Goal: Information Seeking & Learning: Learn about a topic

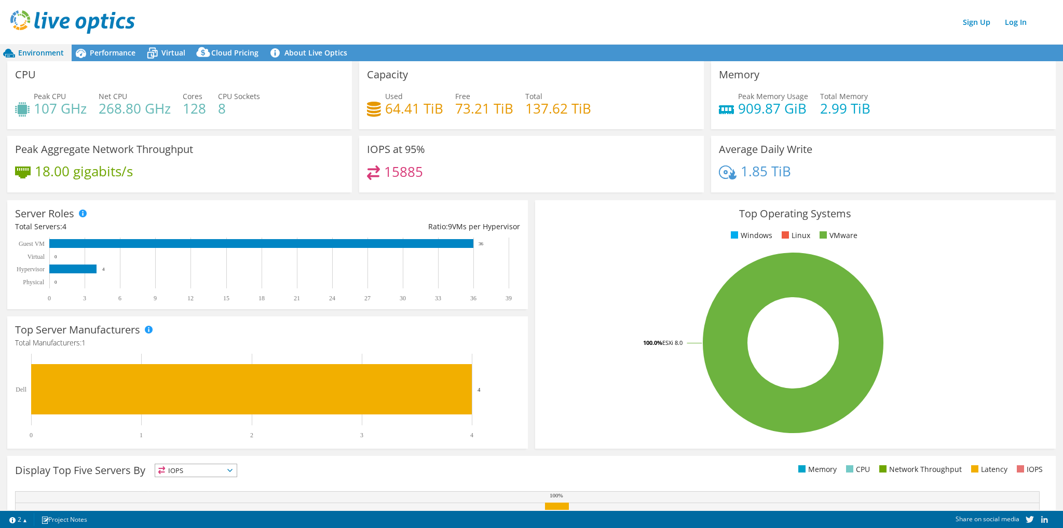
click at [500, 130] on div "Capacity Used 64.41 TiB Free 73.21 TiB Total 137.62 TiB" at bounding box center [532, 98] width 352 height 75
click at [118, 56] on span "Performance" at bounding box center [113, 53] width 46 height 10
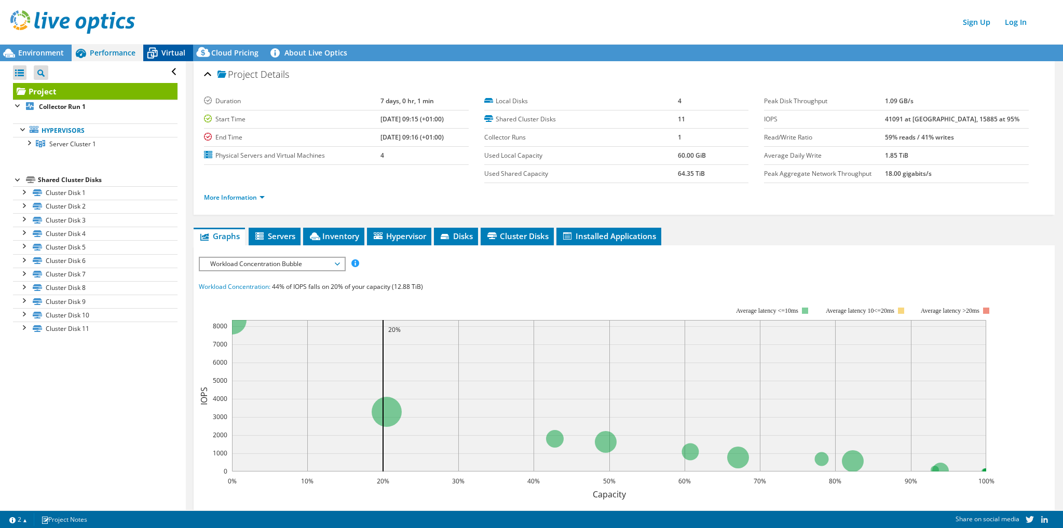
click at [154, 45] on icon at bounding box center [152, 53] width 18 height 18
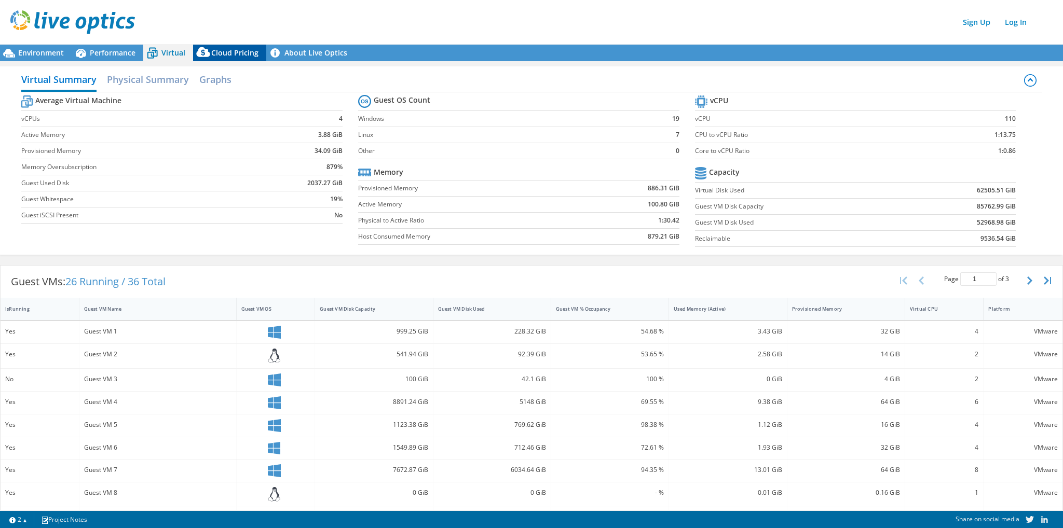
click at [238, 47] on div "Cloud Pricing" at bounding box center [229, 53] width 73 height 17
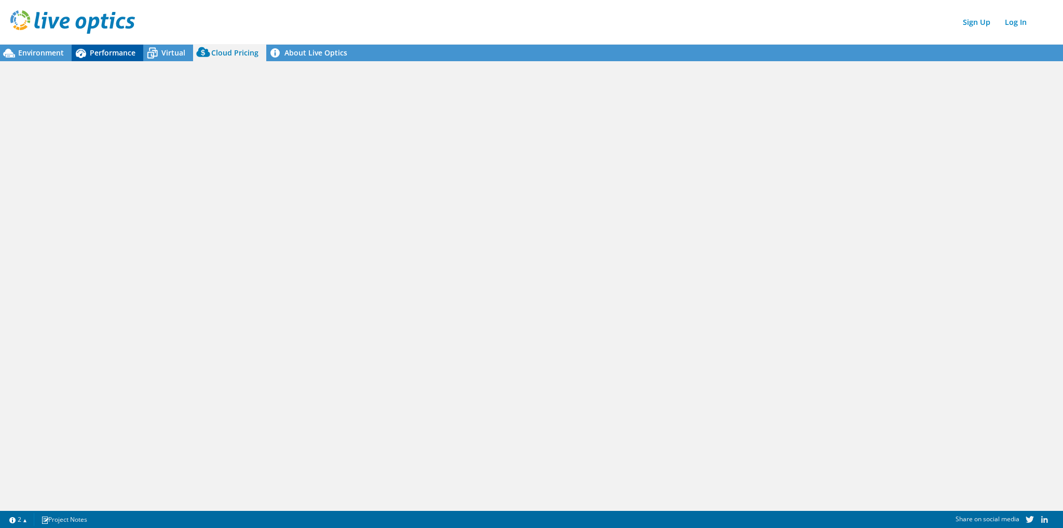
click at [113, 53] on span "Performance" at bounding box center [113, 53] width 46 height 10
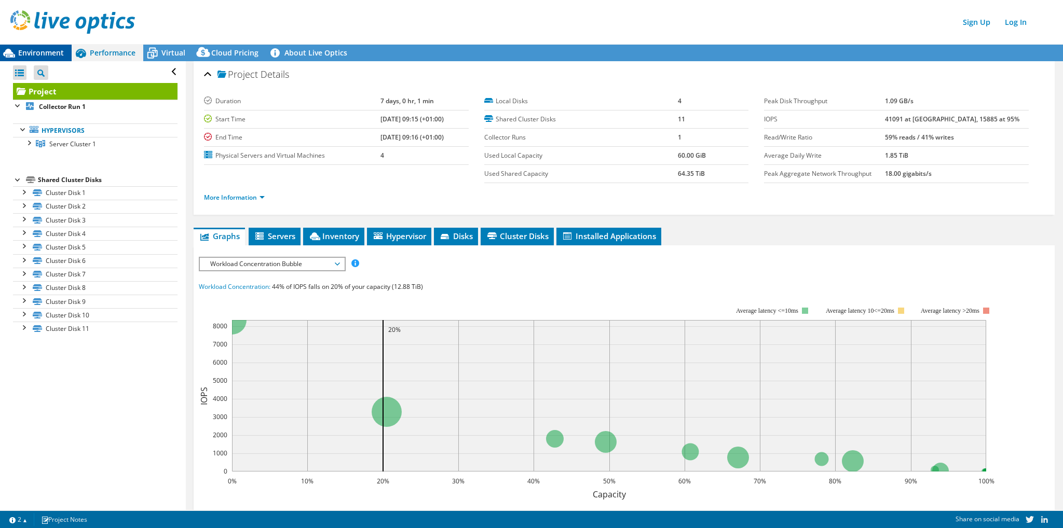
click at [54, 53] on span "Environment" at bounding box center [41, 53] width 46 height 10
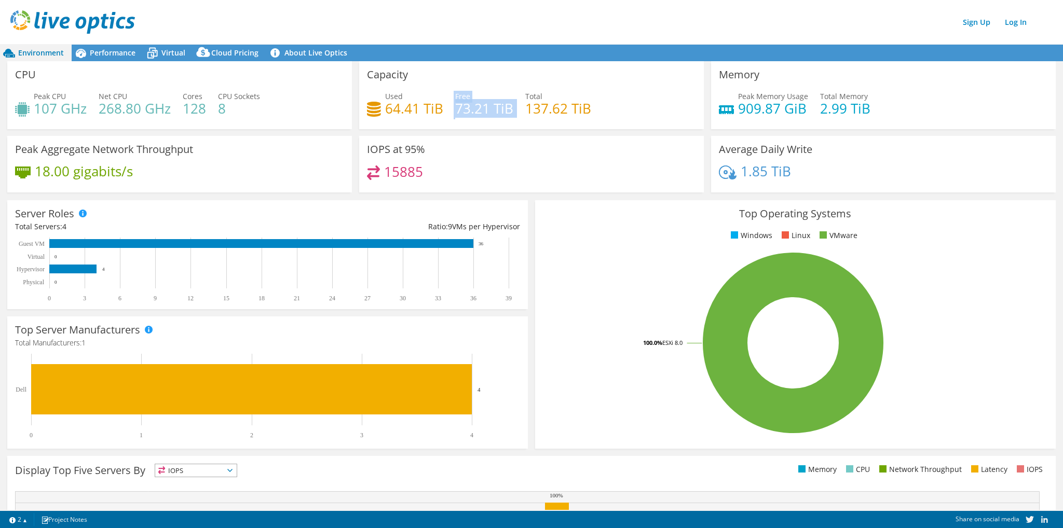
drag, startPoint x: 510, startPoint y: 111, endPoint x: 382, endPoint y: 115, distance: 128.8
click at [379, 117] on div "Used 64.41 TiB Free 73.21 TiB Total 137.62 TiB" at bounding box center [531, 108] width 329 height 34
click at [468, 120] on div "Used 64.41 TiB Free 73.21 TiB Total 137.62 TiB" at bounding box center [531, 108] width 329 height 34
